Goal: Find specific page/section: Find specific page/section

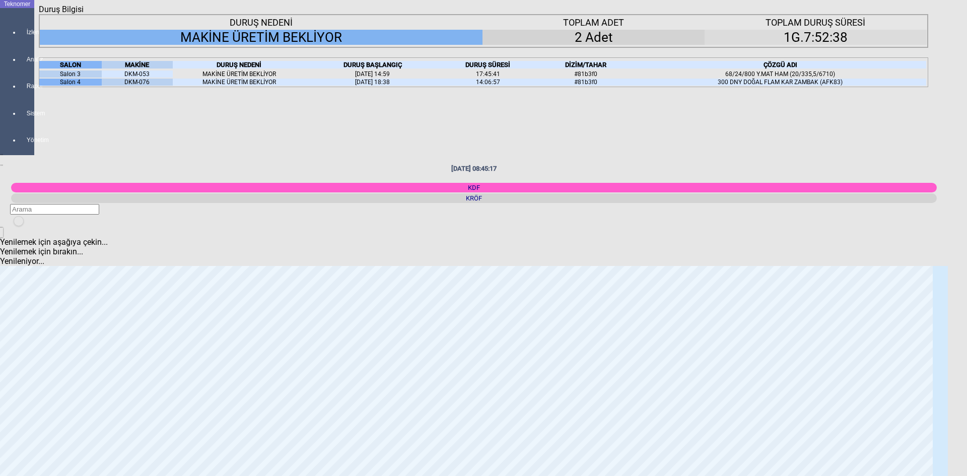
click at [39, 14] on icon "Kapat" at bounding box center [39, 14] width 0 height 0
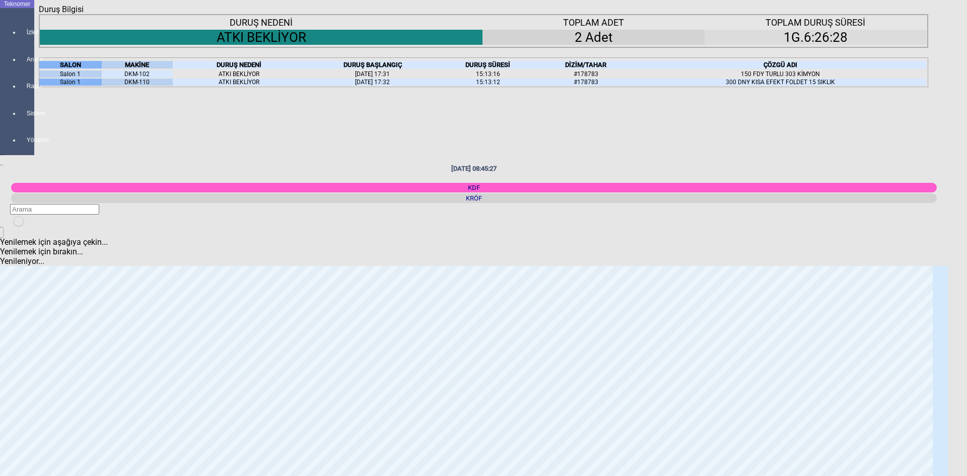
click at [923, 14] on div "Kapat" at bounding box center [483, 14] width 889 height 0
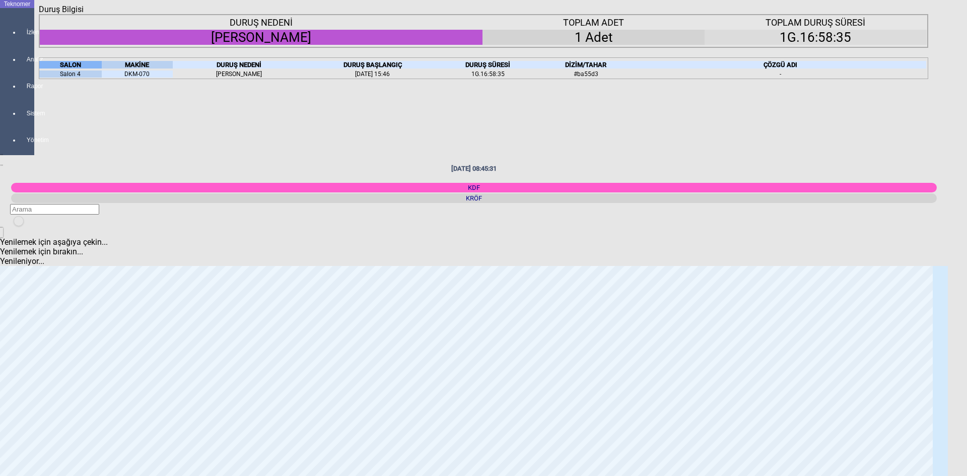
click at [39, 14] on icon "Kapat" at bounding box center [39, 14] width 0 height 0
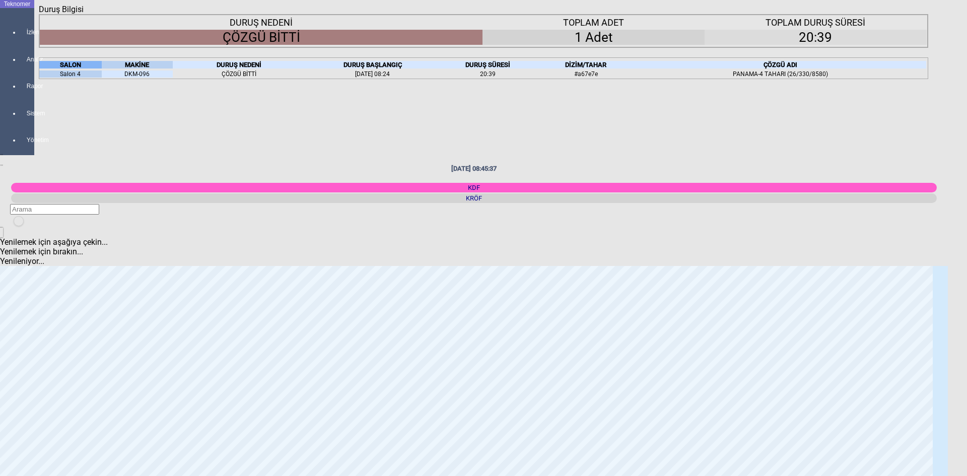
click at [39, 14] on icon "Kapat" at bounding box center [39, 14] width 0 height 0
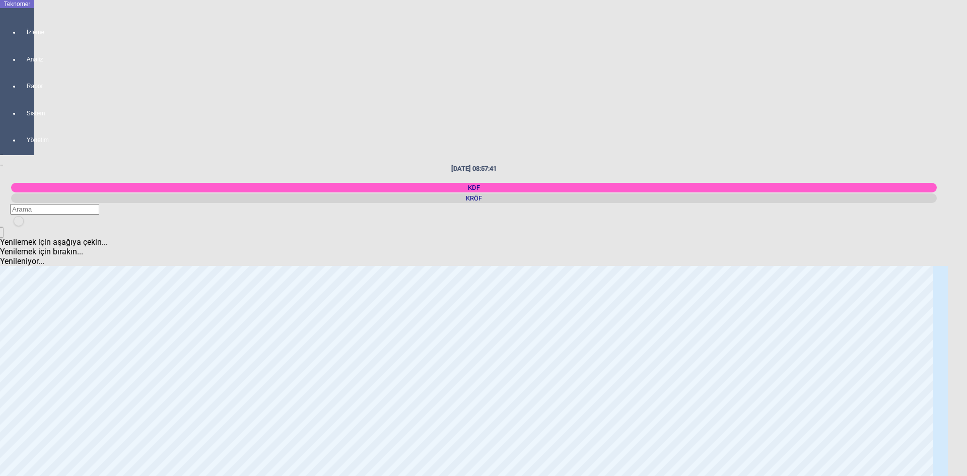
scroll to position [805, 0]
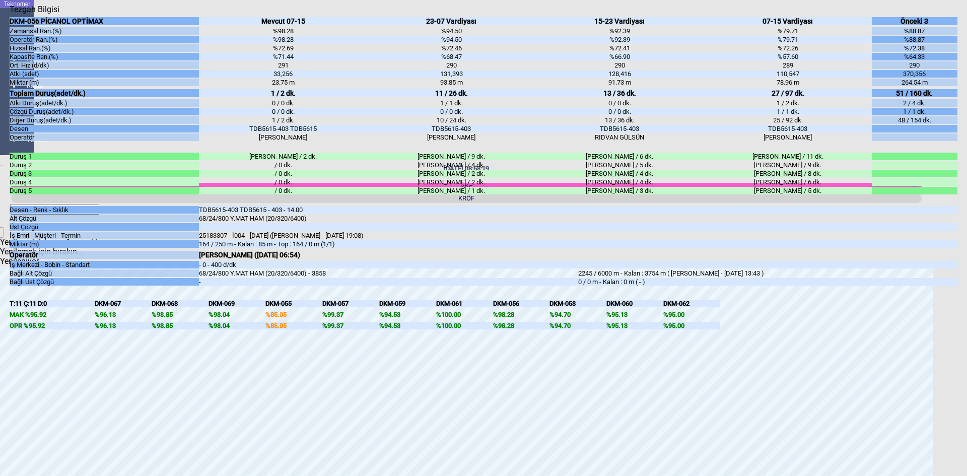
click at [942, 14] on div "Kapat" at bounding box center [483, 14] width 947 height 0
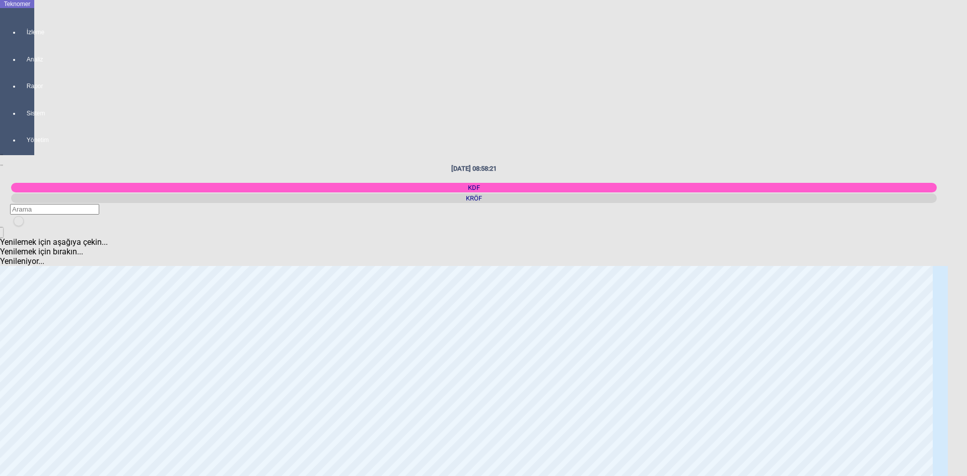
scroll to position [1409, 0]
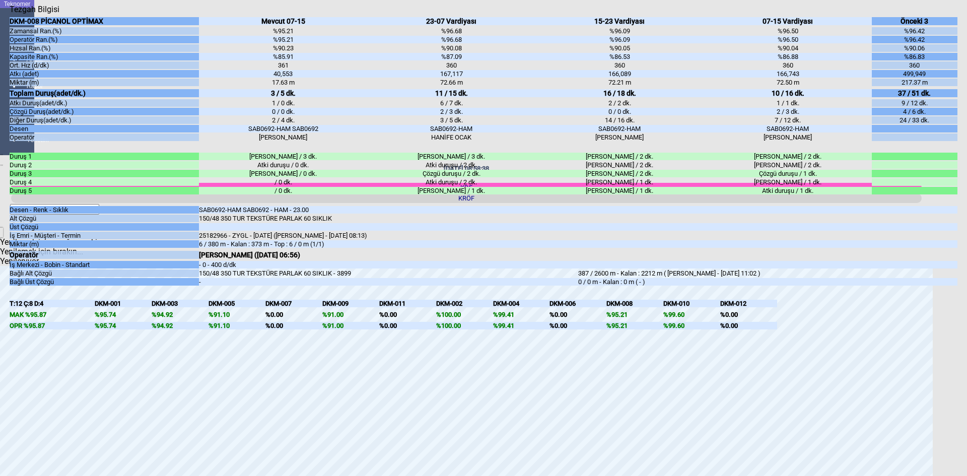
click at [10, 14] on icon "Kapat" at bounding box center [10, 14] width 0 height 0
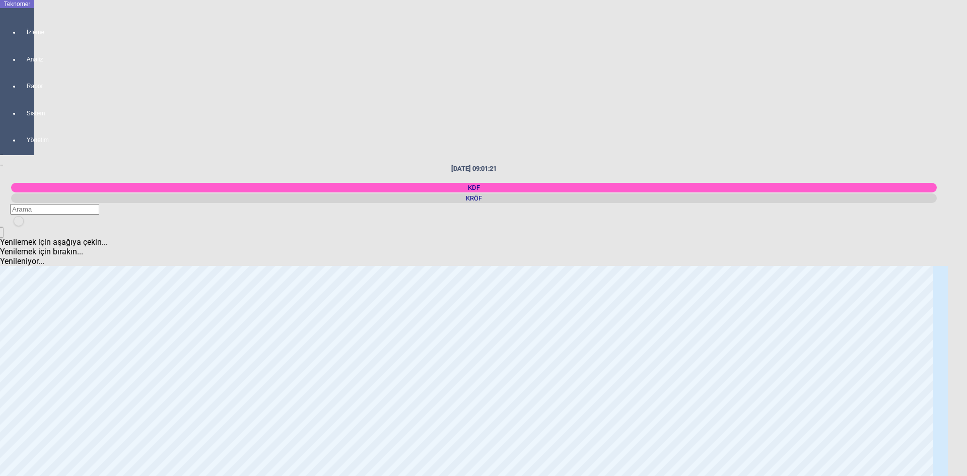
scroll to position [0, 0]
click at [820, 193] on div "KRÖF" at bounding box center [473, 198] width 925 height 10
